Goal: Task Accomplishment & Management: Use online tool/utility

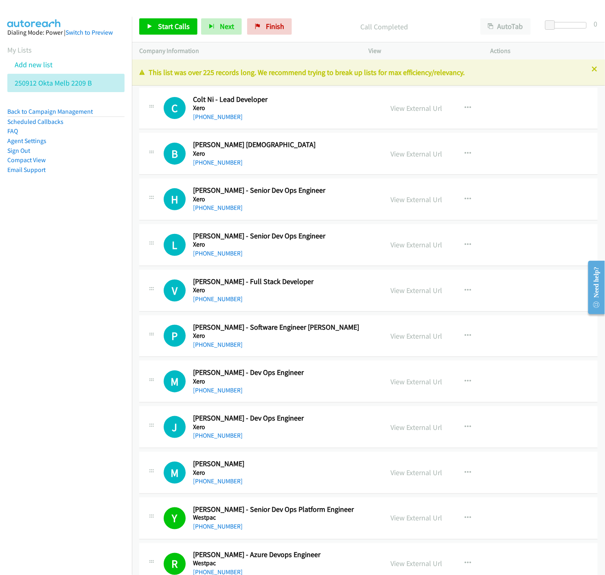
scroll to position [10320, 0]
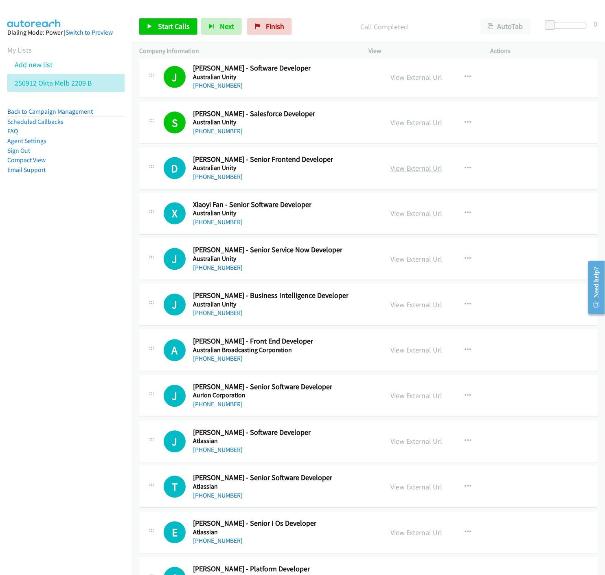
click at [421, 173] on link "View External Url" at bounding box center [416, 167] width 52 height 9
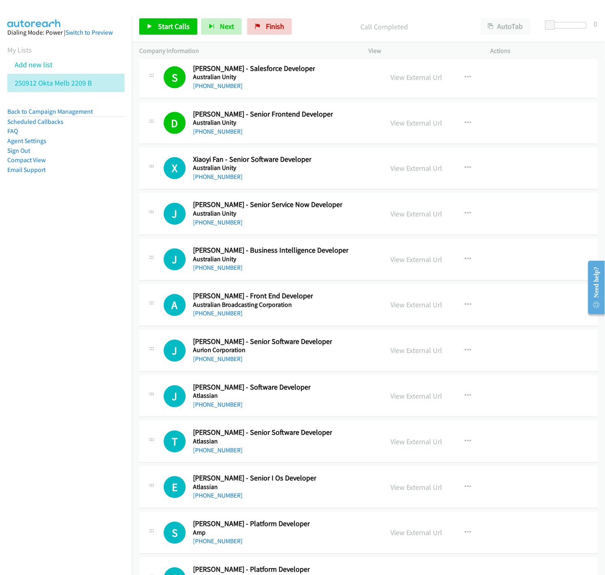
scroll to position [10456, 0]
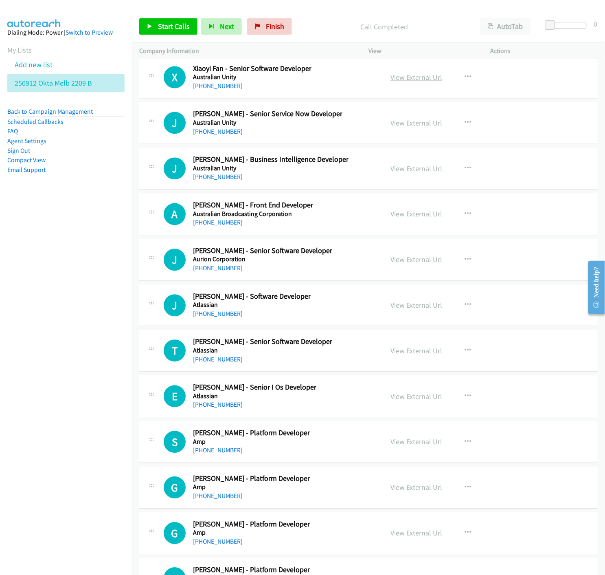
click at [401, 82] on link "View External Url" at bounding box center [416, 77] width 52 height 9
click at [465, 126] on icon "button" at bounding box center [468, 123] width 7 height 7
click at [462, 80] on div at bounding box center [302, 287] width 605 height 575
click at [465, 80] on icon "button" at bounding box center [468, 77] width 7 height 7
click at [378, 150] on icon at bounding box center [381, 148] width 6 height 6
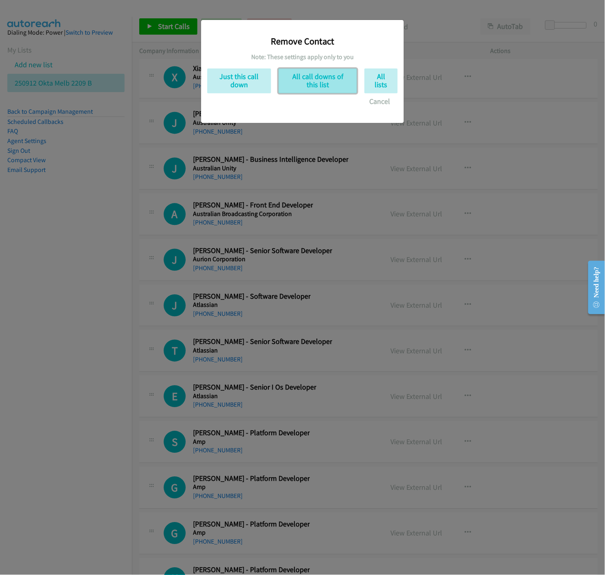
click at [310, 87] on button "All call downs of this list" at bounding box center [317, 80] width 79 height 25
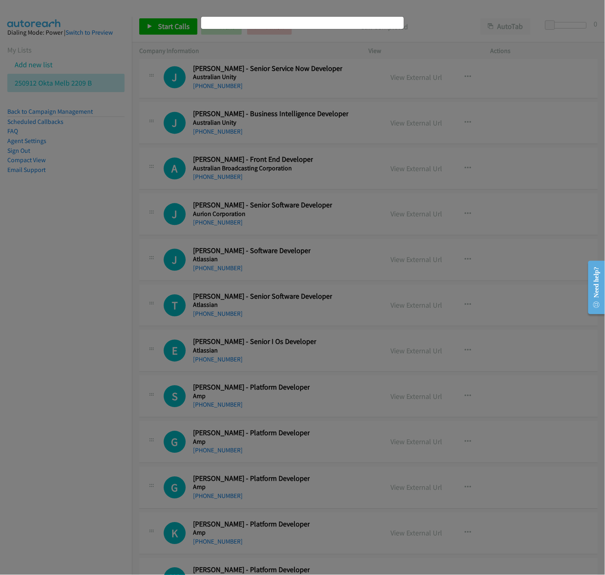
scroll to position [10410, 0]
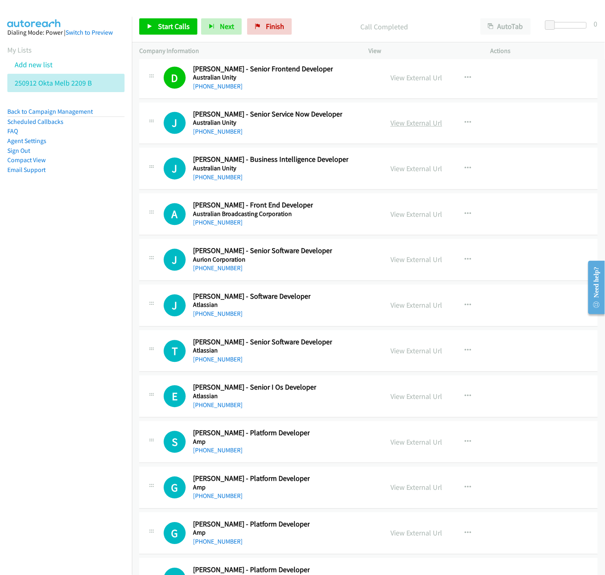
click at [398, 125] on link "View External Url" at bounding box center [416, 122] width 52 height 9
click at [421, 173] on link "View External Url" at bounding box center [416, 168] width 52 height 9
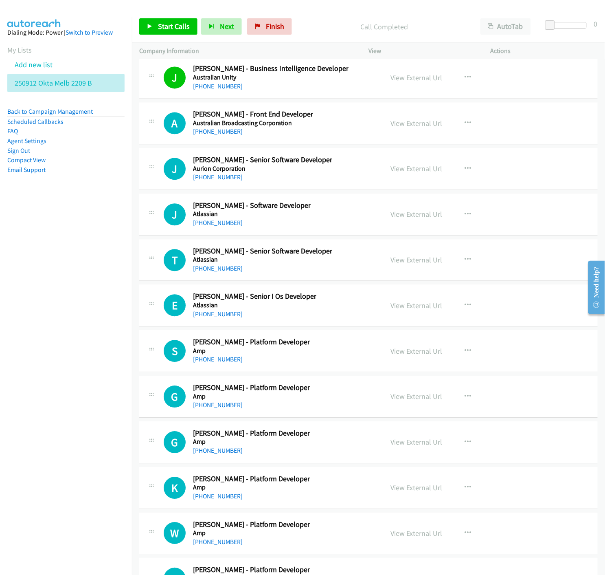
scroll to position [10546, 0]
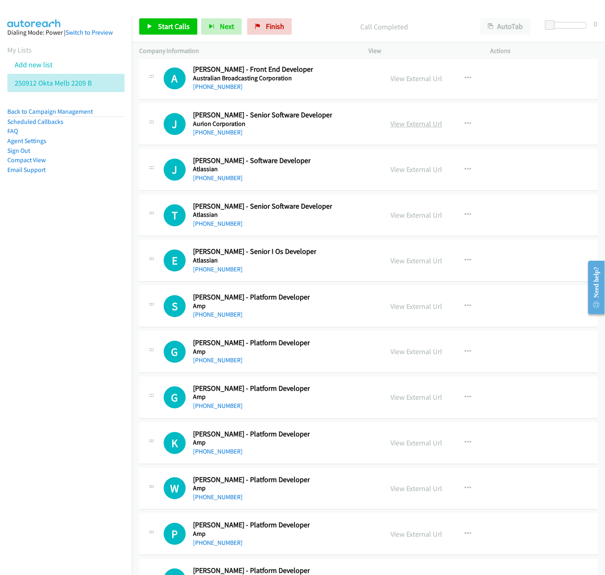
click at [428, 128] on link "View External Url" at bounding box center [416, 123] width 52 height 9
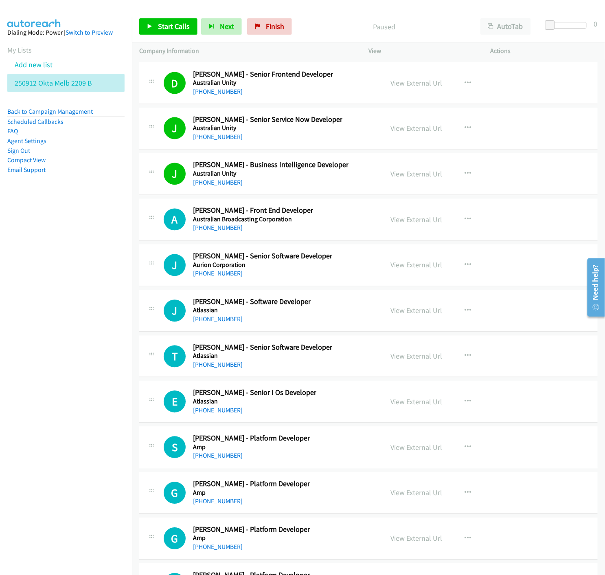
scroll to position [10450, 0]
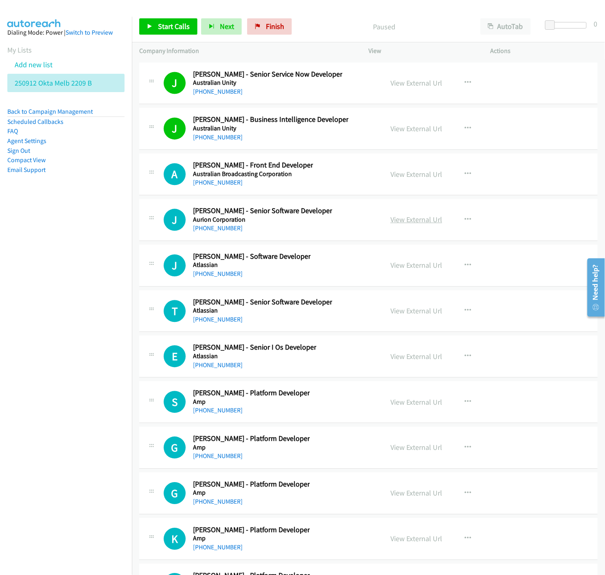
click at [409, 224] on link "View External Url" at bounding box center [416, 219] width 52 height 9
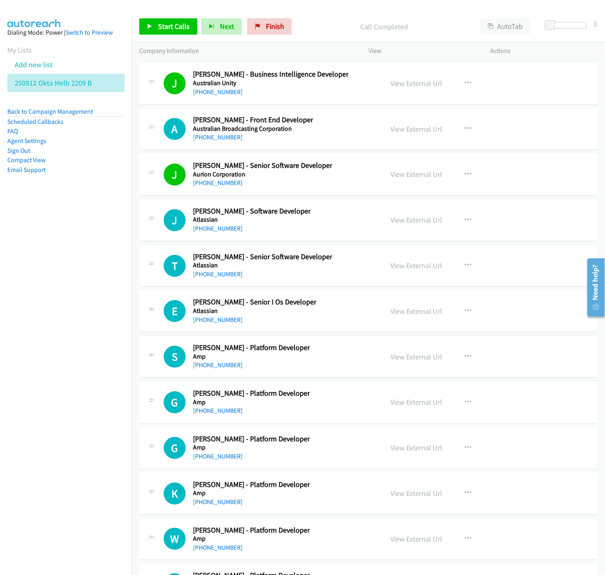
scroll to position [10541, 0]
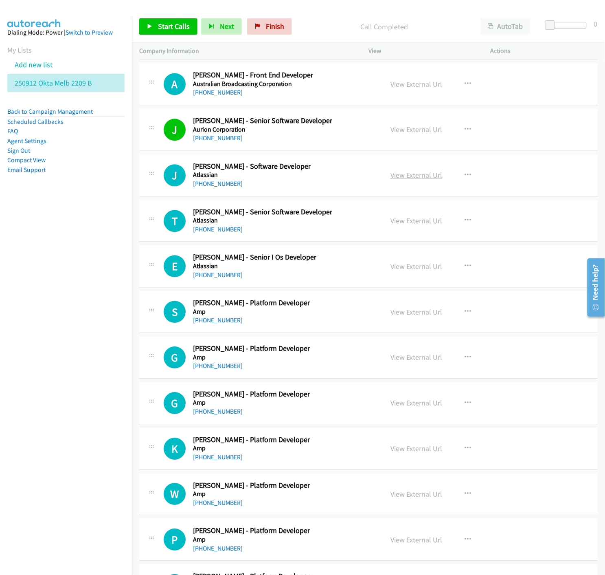
click at [396, 180] on link "View External Url" at bounding box center [416, 174] width 52 height 9
click at [465, 177] on icon "button" at bounding box center [468, 175] width 7 height 7
click at [378, 248] on icon at bounding box center [381, 245] width 6 height 6
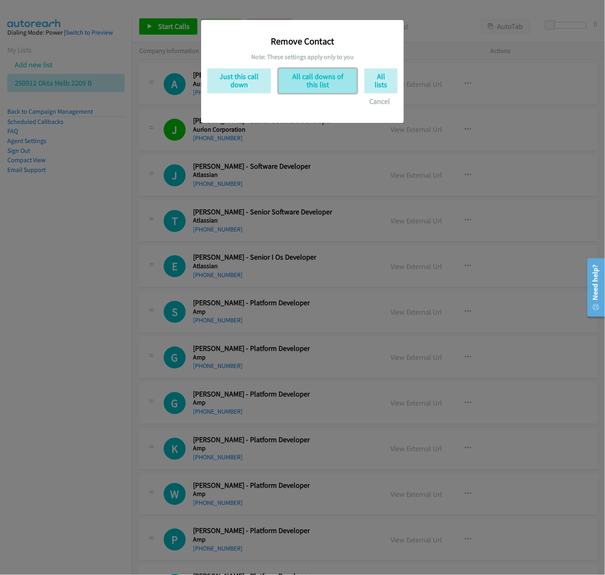
click at [322, 86] on button "All call downs of this list" at bounding box center [317, 80] width 79 height 25
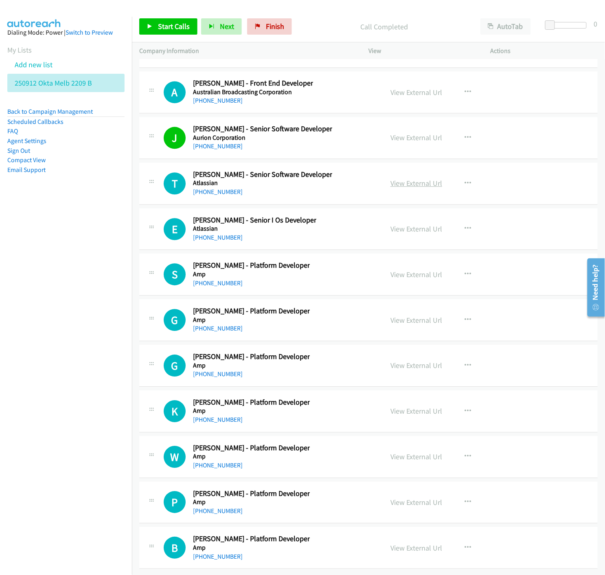
click at [424, 180] on link "View External Url" at bounding box center [416, 182] width 52 height 9
click at [465, 180] on icon "button" at bounding box center [468, 183] width 7 height 7
click at [378, 250] on icon at bounding box center [381, 253] width 6 height 6
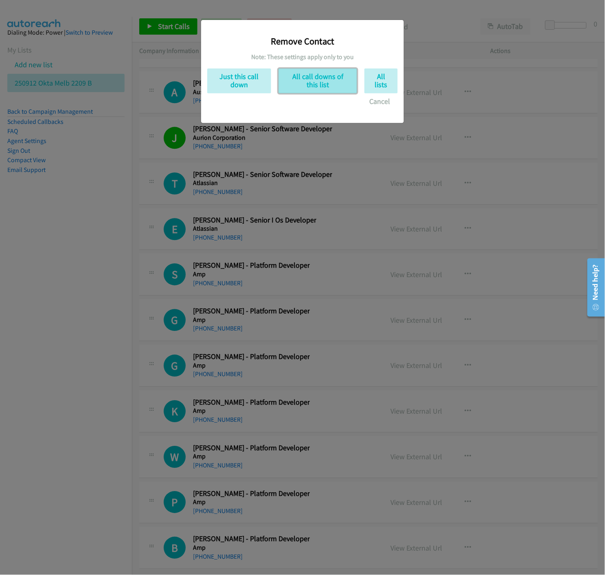
click at [302, 77] on button "All call downs of this list" at bounding box center [317, 80] width 79 height 25
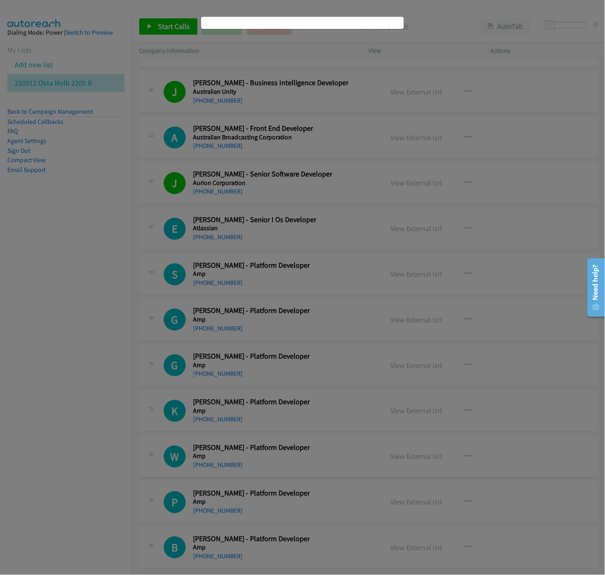
scroll to position [10498, 0]
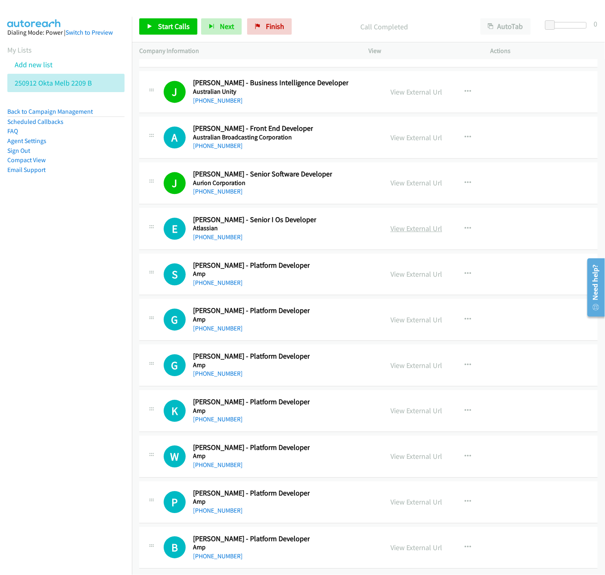
click at [403, 224] on link "View External Url" at bounding box center [416, 228] width 52 height 9
click at [403, 270] on link "View External Url" at bounding box center [416, 274] width 52 height 9
click at [398, 315] on link "View External Url" at bounding box center [416, 319] width 52 height 9
click at [404, 361] on link "View External Url" at bounding box center [416, 365] width 52 height 9
click at [465, 362] on icon "button" at bounding box center [468, 365] width 7 height 7
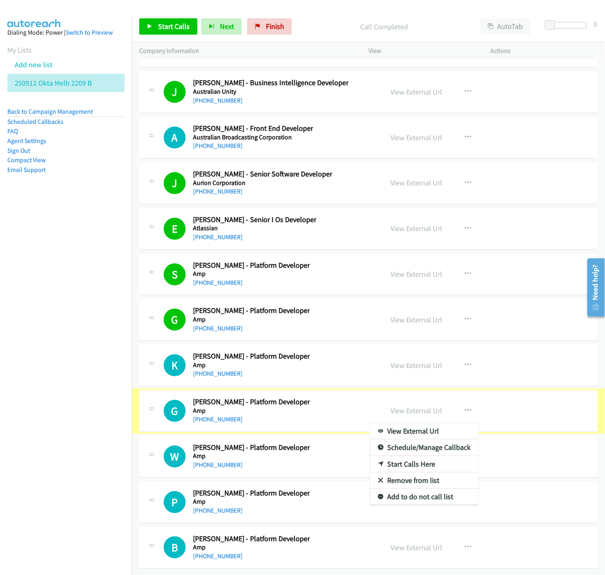
scroll to position [10467, 0]
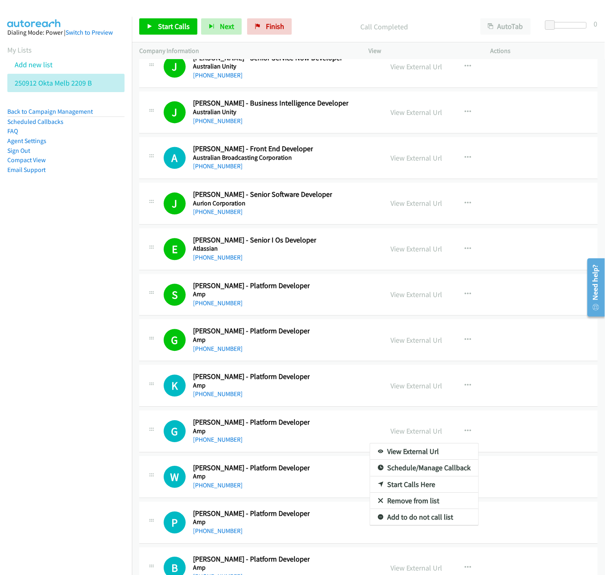
click at [378, 503] on icon at bounding box center [381, 501] width 6 height 6
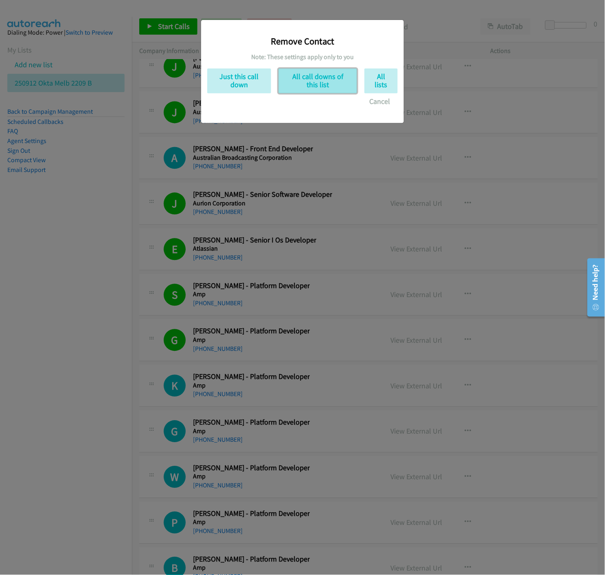
click at [318, 78] on button "All call downs of this list" at bounding box center [317, 80] width 79 height 25
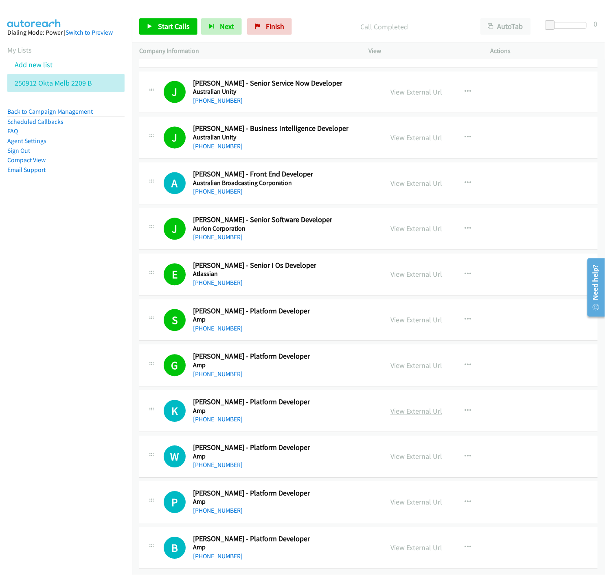
click at [433, 406] on link "View External Url" at bounding box center [416, 410] width 52 height 9
click at [417, 452] on link "View External Url" at bounding box center [416, 456] width 52 height 9
click at [423, 497] on link "View External Url" at bounding box center [416, 501] width 52 height 9
click at [403, 543] on link "View External Url" at bounding box center [416, 547] width 52 height 9
